Goal: Task Accomplishment & Management: Manage account settings

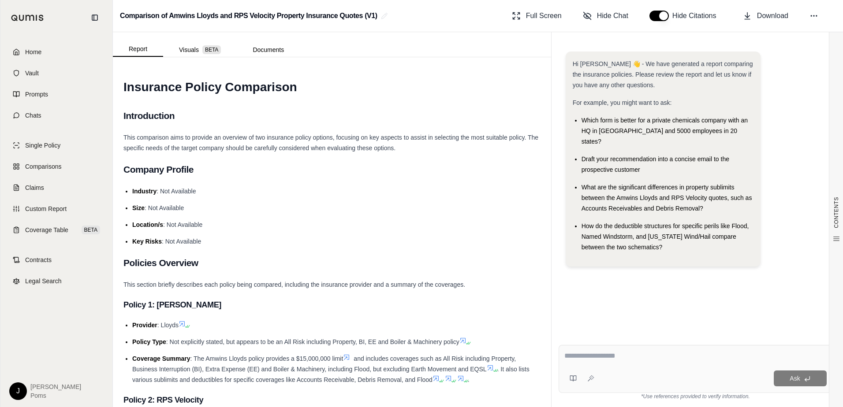
scroll to position [1852, 0]
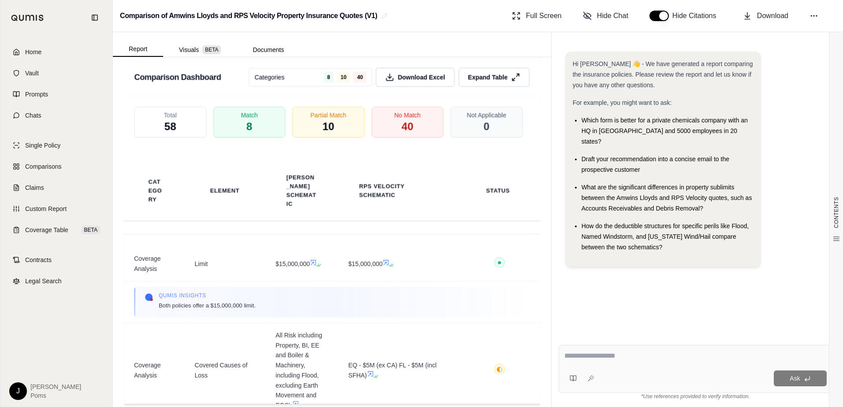
click at [623, 365] on div "Ask" at bounding box center [696, 369] width 274 height 48
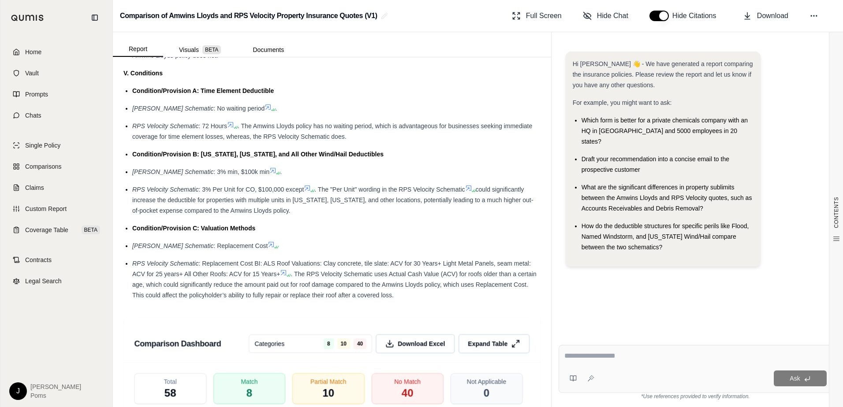
scroll to position [1587, 0]
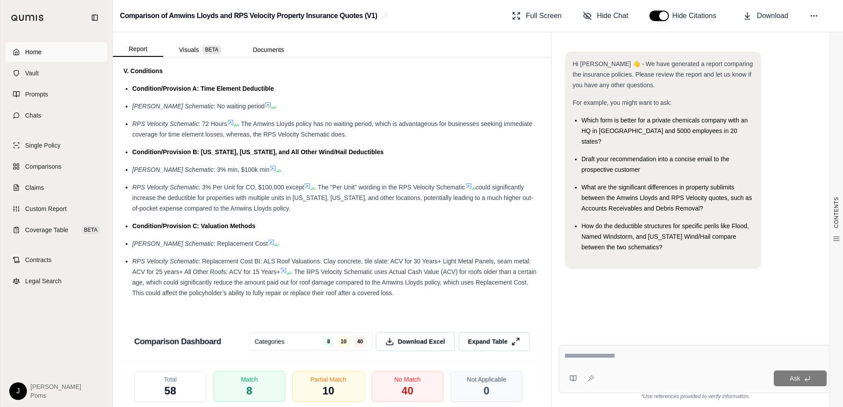
click at [35, 53] on span "Home" at bounding box center [33, 52] width 16 height 9
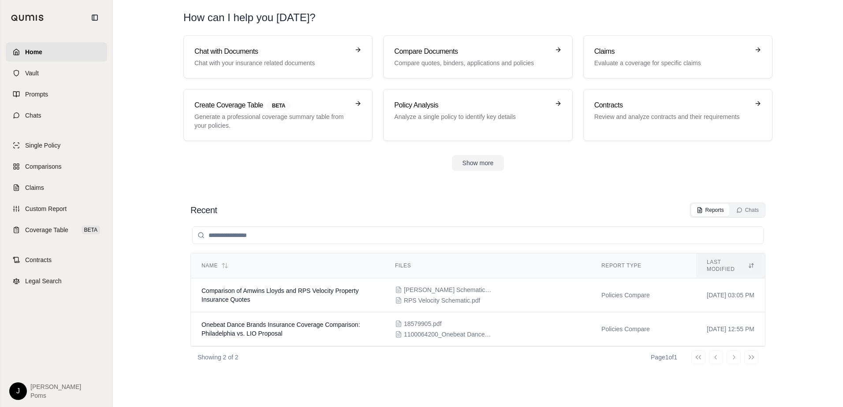
click at [312, 23] on h1 "How can I help you [DATE]?" at bounding box center [477, 18] width 589 height 14
click at [17, 392] on html "Home Vault Prompts Chats Single Policy Comparisons Claims Custom Report Coverag…" at bounding box center [421, 203] width 843 height 407
click at [22, 373] on div "Log Out" at bounding box center [38, 372] width 73 height 14
